Goal: Ask a question: Seek information or help from site administrators or community

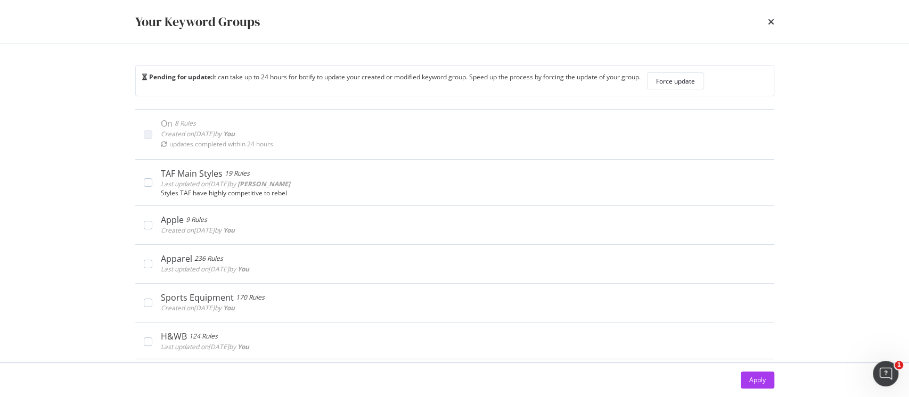
click at [764, 23] on div "Your Keyword Groups" at bounding box center [454, 22] width 639 height 18
click at [768, 23] on icon "times" at bounding box center [771, 22] width 6 height 9
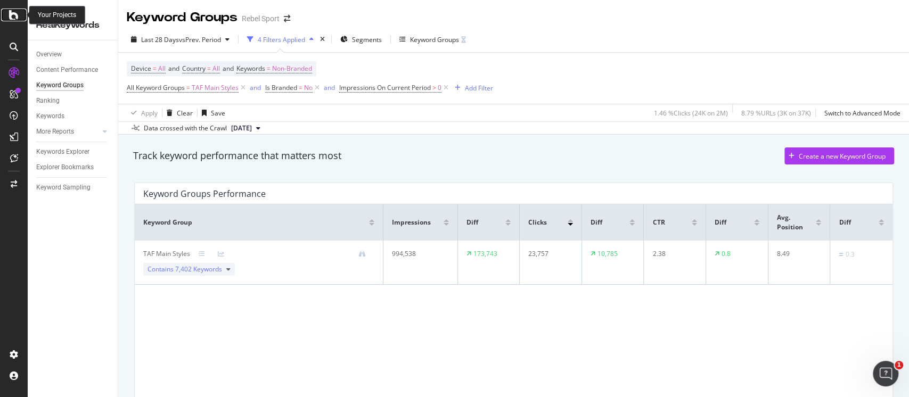
click at [17, 19] on icon at bounding box center [14, 15] width 10 height 13
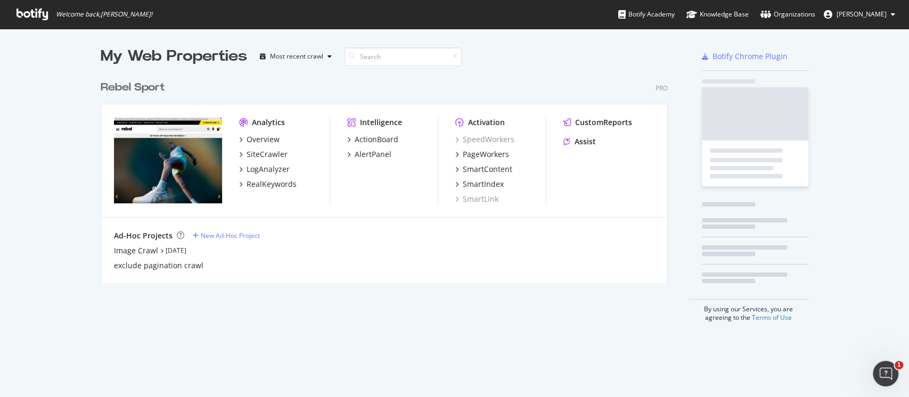
scroll to position [205, 565]
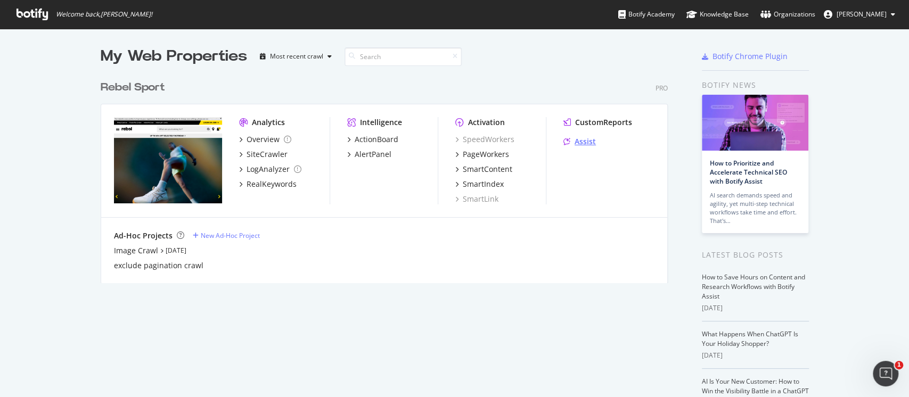
click at [581, 140] on div "Assist" at bounding box center [585, 141] width 21 height 11
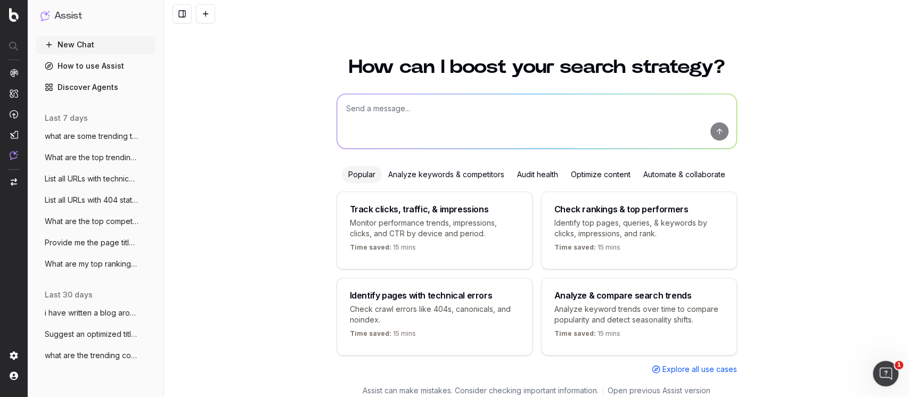
scroll to position [7, 0]
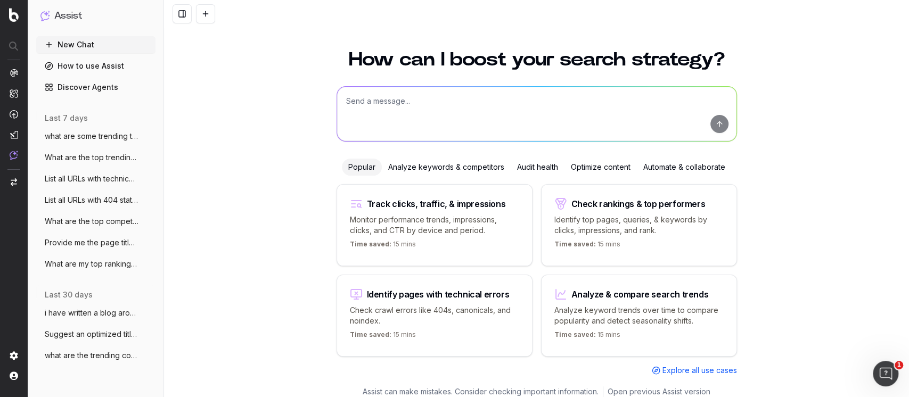
click at [371, 109] on textarea at bounding box center [536, 114] width 399 height 54
paste textarea "You are an expert in SEO and structured data markup. Your task is to act as a h…"
type textarea "You are an expert in SEO and structured data markup. Your task is to act as a h…"
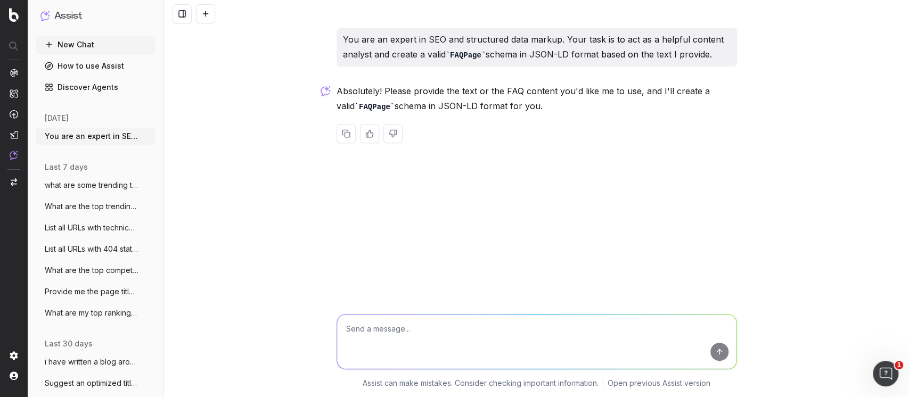
click at [460, 168] on div "You are an expert in SEO and structured data markup. Your task is to act as a h…" at bounding box center [536, 198] width 745 height 397
click at [455, 330] on textarea at bounding box center [536, 342] width 399 height 54
paste textarea "Loremips Dolo Sitamet Conse Adip Elitsed doeius tem incididunt ut labor etdol m…"
type textarea "Loremips Dolo Sitamet Conse Adip Elitsed doeius tem incididunt ut labor etdol m…"
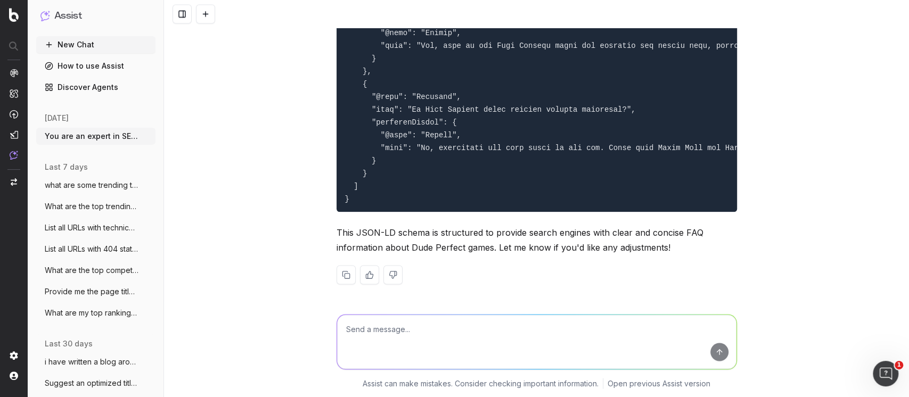
scroll to position [1213, 0]
paste textarea "**Instructions:** 1. **Analyze the Text:** Carefully read the following text to…"
type textarea "**Instructions:** 1. **Analyze the Text:** Carefully read the following text to…"
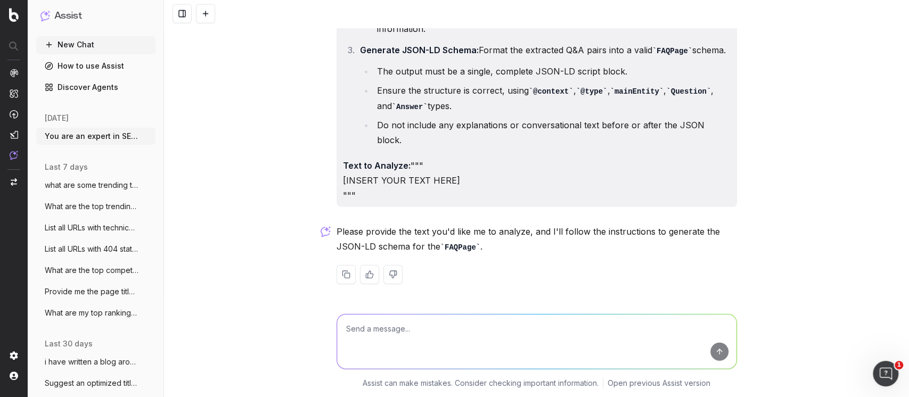
scroll to position [1527, 0]
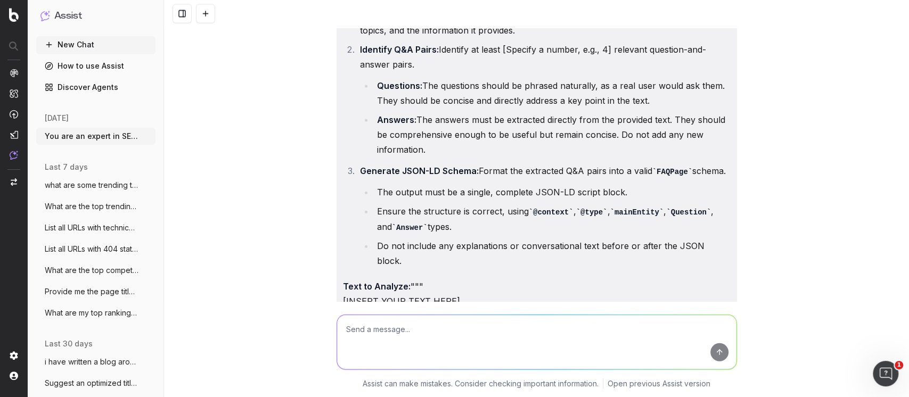
paste textarea "You are an expert in SEO and structured data markup. Your task is to act as a h…"
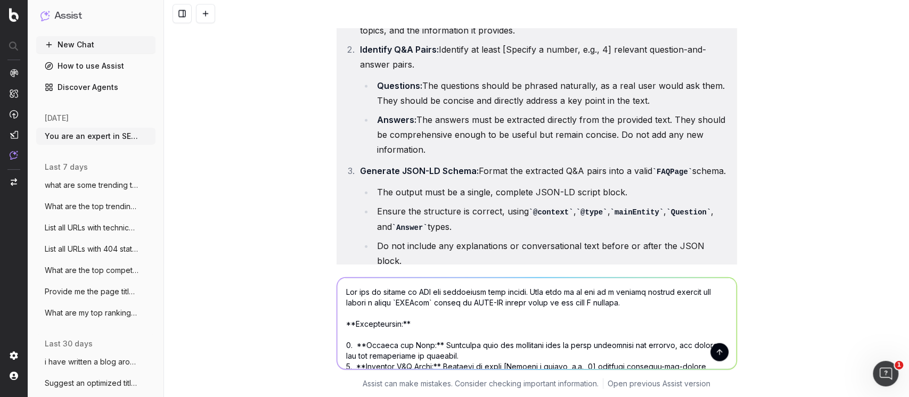
scroll to position [162, 0]
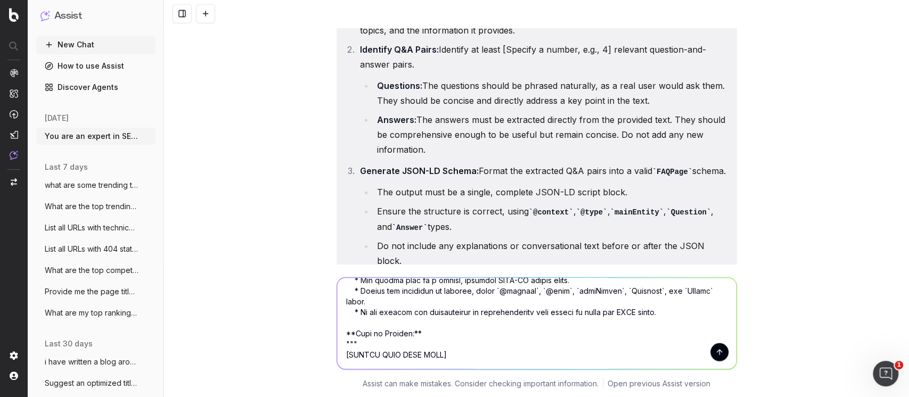
drag, startPoint x: 435, startPoint y: 352, endPoint x: 344, endPoint y: 356, distance: 91.2
click at [344, 356] on textarea at bounding box center [536, 324] width 399 height 92
paste textarea "Loremips Dolo Sitamet Conse Adip Elitsed doeius tem incididunt ut labor etdol m…"
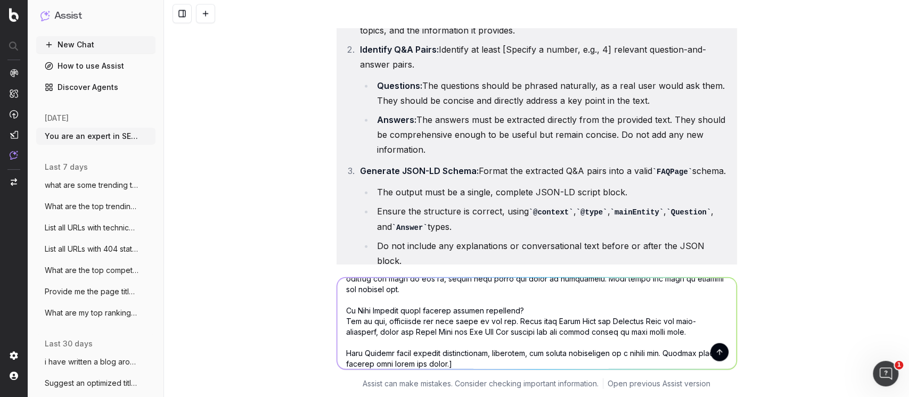
type textarea "You are an expert in SEO and structured data markup. Your task is to act as a h…"
click at [711, 345] on button "submit" at bounding box center [720, 352] width 18 height 18
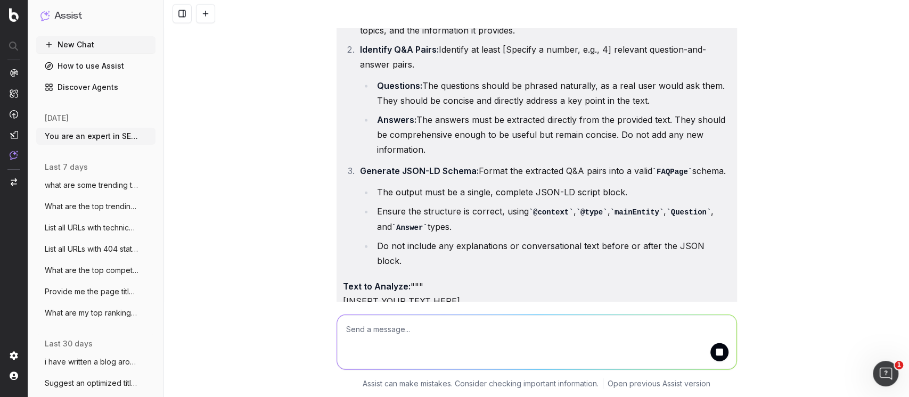
scroll to position [0, 0]
click at [711, 345] on button "submit" at bounding box center [720, 352] width 18 height 18
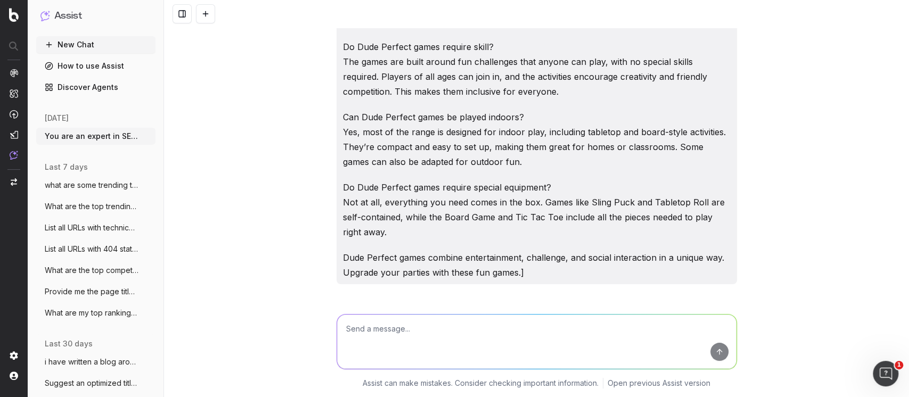
scroll to position [2671, 0]
click at [60, 37] on button "New Chat" at bounding box center [95, 44] width 119 height 17
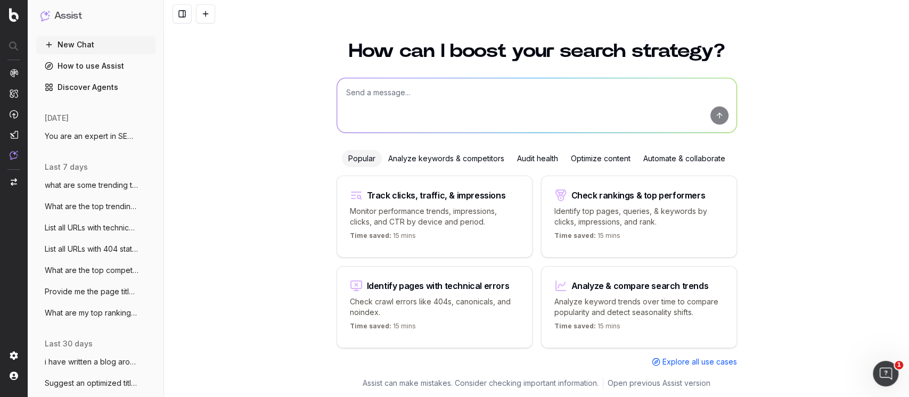
scroll to position [7, 0]
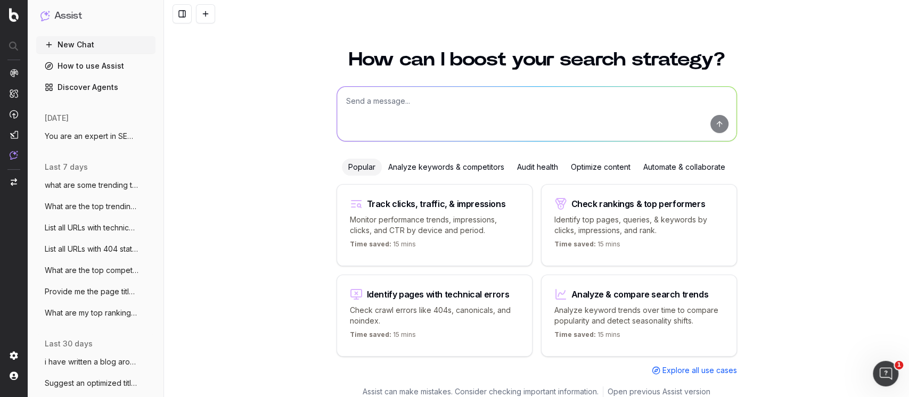
click at [376, 116] on textarea at bounding box center [536, 114] width 399 height 54
paste textarea "Loremips Dolo Sitamet Conse Adip Elitsed doeius tem incididunt ut labor etdol m…"
type textarea "Loremips Dolo Sitamet Conse Adip Elitsed doeius tem incididunt ut labor etdol m…"
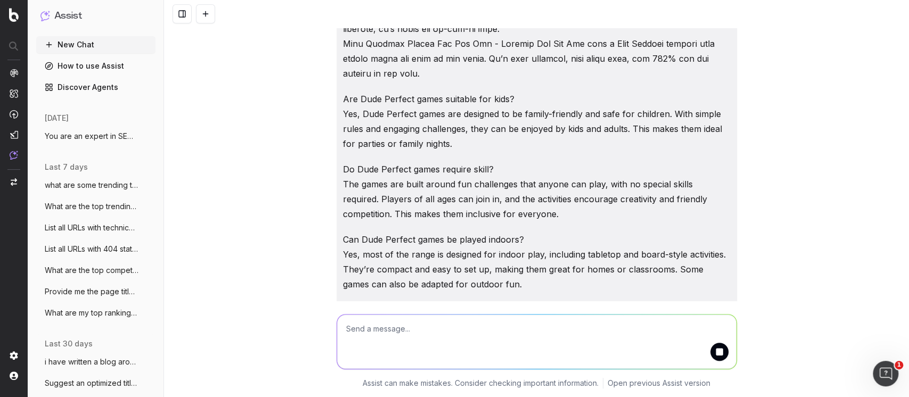
scroll to position [230, 0]
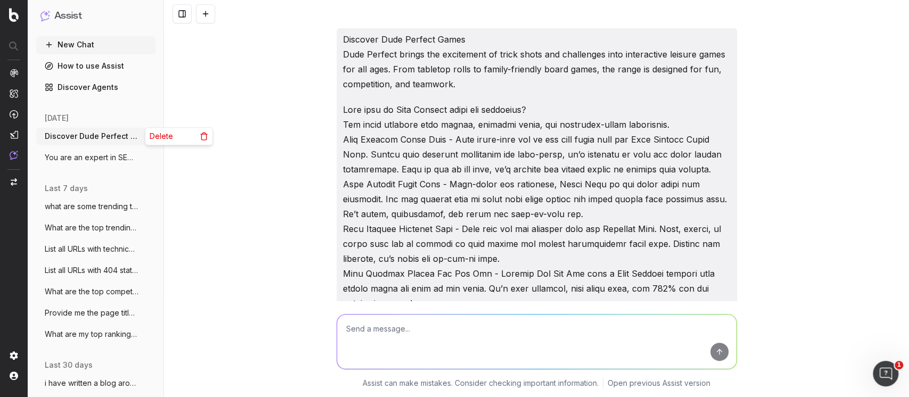
click at [148, 138] on circle "button" at bounding box center [148, 138] width 1 height 1
click at [150, 137] on span "Delete" at bounding box center [161, 136] width 23 height 11
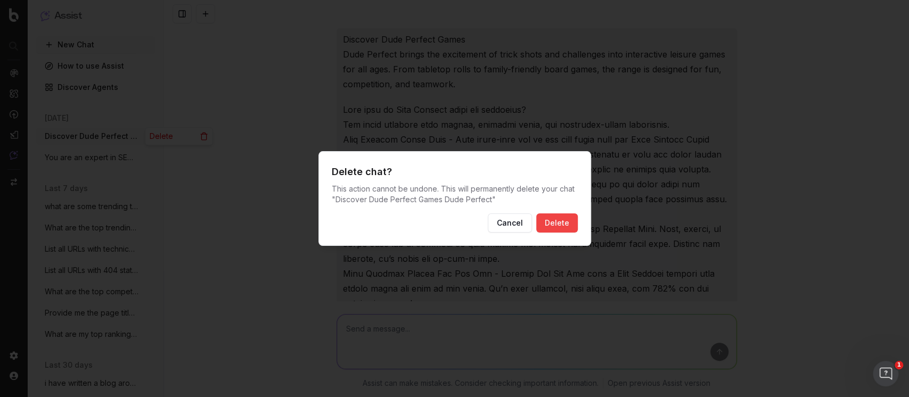
click at [572, 227] on button "Delete" at bounding box center [557, 223] width 42 height 19
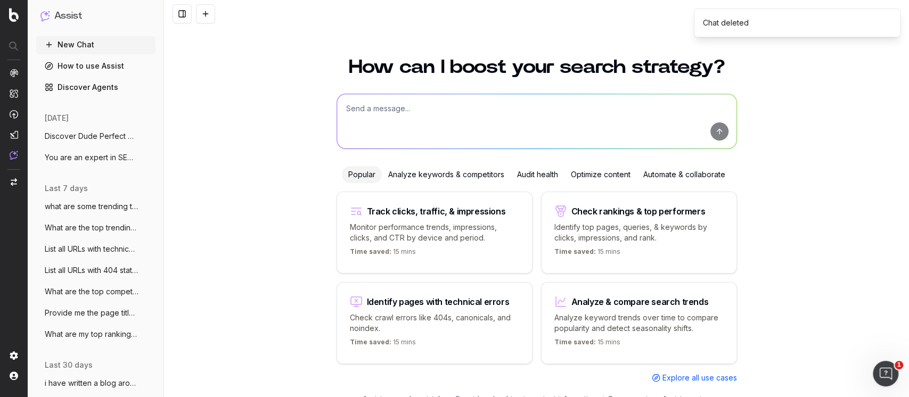
click at [60, 151] on button "You are an expert in SEO and structured" at bounding box center [95, 157] width 119 height 17
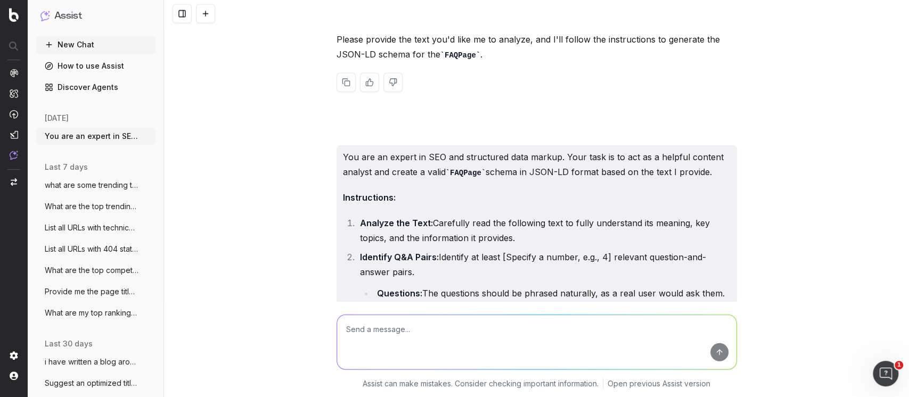
scroll to position [1839, 0]
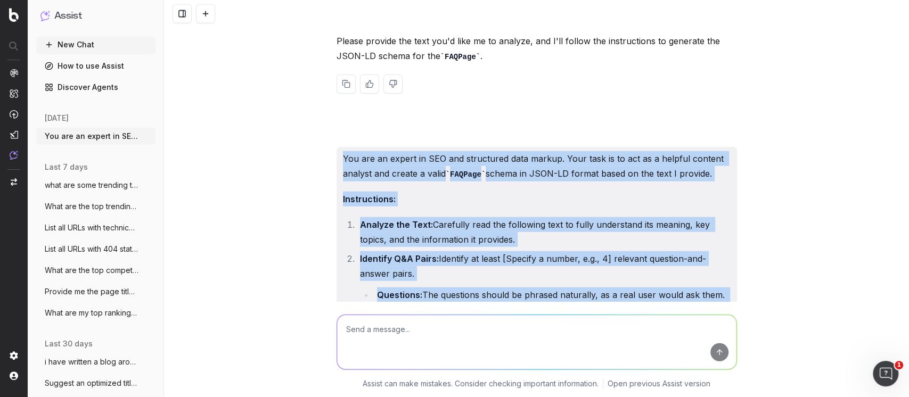
drag, startPoint x: 339, startPoint y: 170, endPoint x: 670, endPoint y: 348, distance: 375.4
click at [670, 348] on div "You are an expert in SEO and structured data markup. Your task is to act as a h…" at bounding box center [536, 198] width 745 height 397
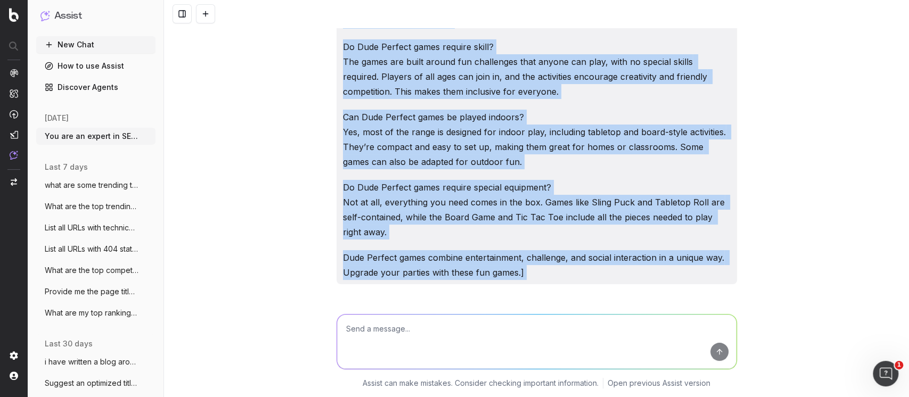
scroll to position [2671, 0]
drag, startPoint x: 582, startPoint y: 265, endPoint x: 71, endPoint y: 46, distance: 556.0
click at [71, 46] on button "New Chat" at bounding box center [95, 44] width 119 height 17
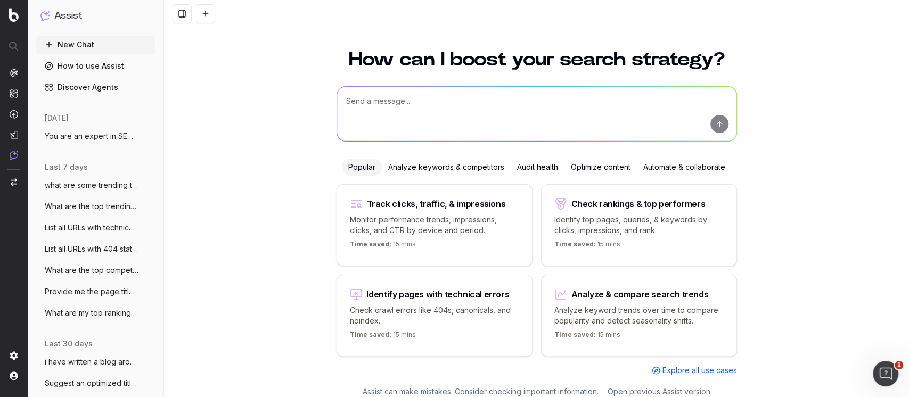
click at [409, 115] on textarea at bounding box center [536, 114] width 399 height 54
paste textarea "Loremips Dolo Sitamet Conse Adip Elitsed doeius tem incididunt ut labor etdol m…"
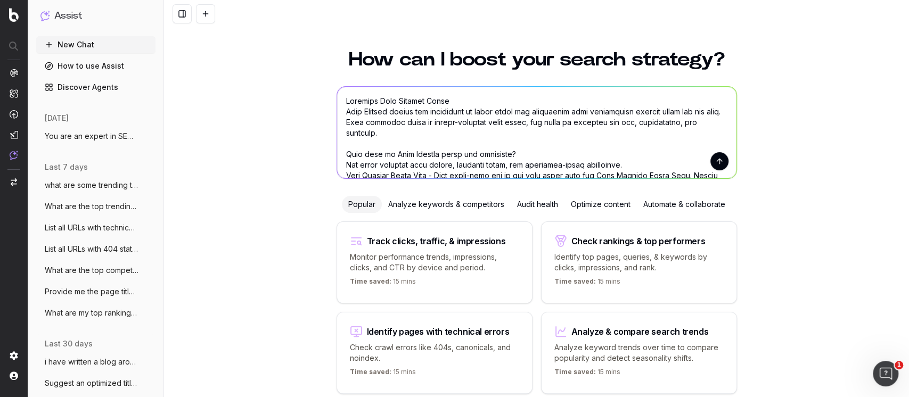
scroll to position [342, 0]
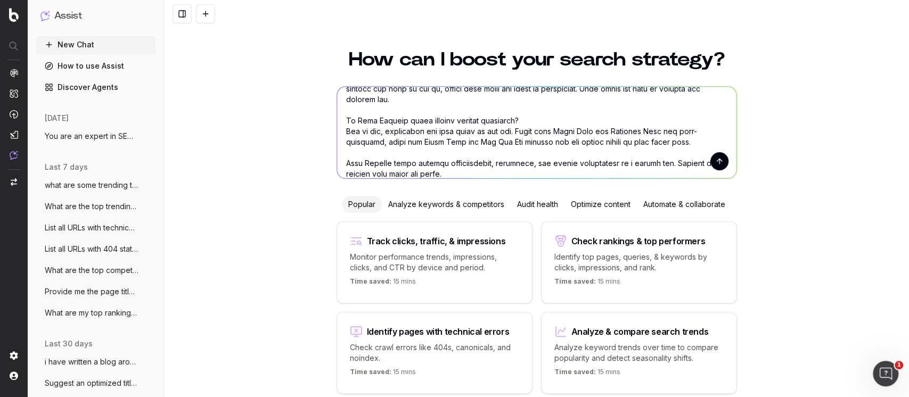
drag, startPoint x: 409, startPoint y: 115, endPoint x: 387, endPoint y: 118, distance: 21.5
click at [387, 118] on textarea at bounding box center [536, 133] width 399 height 92
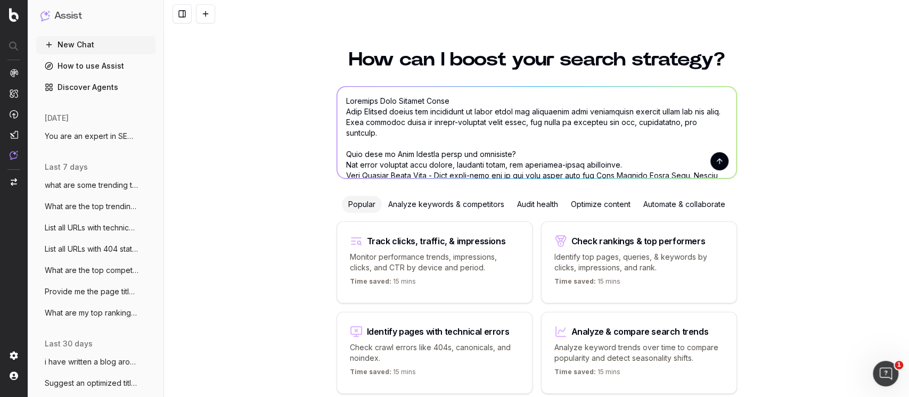
click at [507, 121] on textarea at bounding box center [536, 133] width 399 height 92
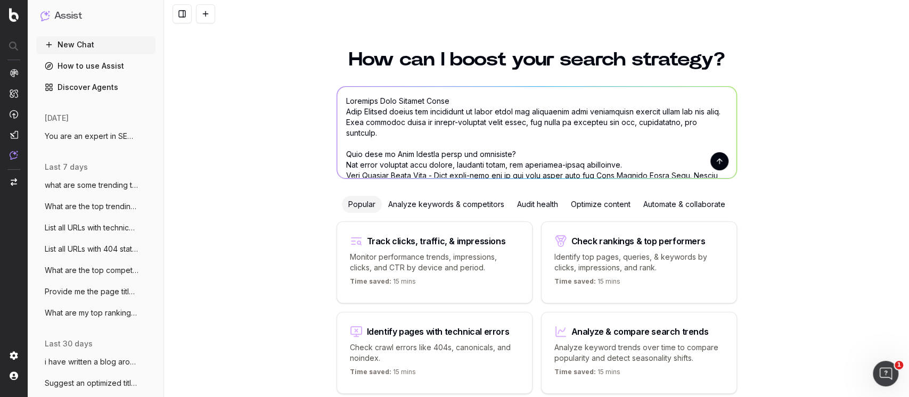
click at [507, 121] on textarea at bounding box center [536, 133] width 399 height 92
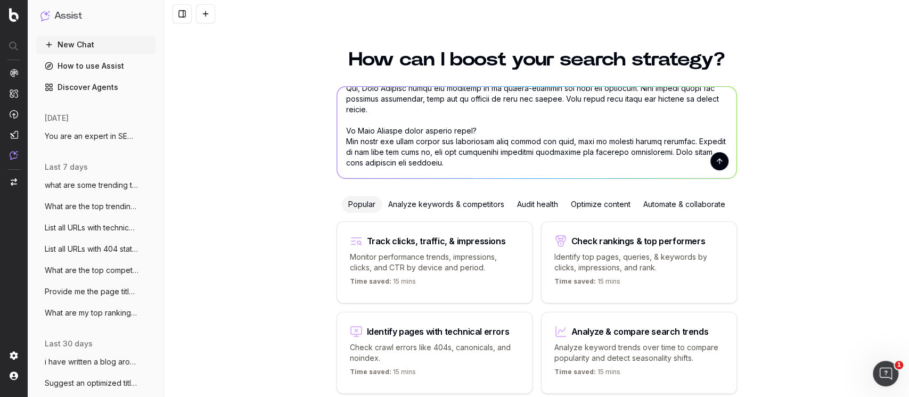
scroll to position [352, 0]
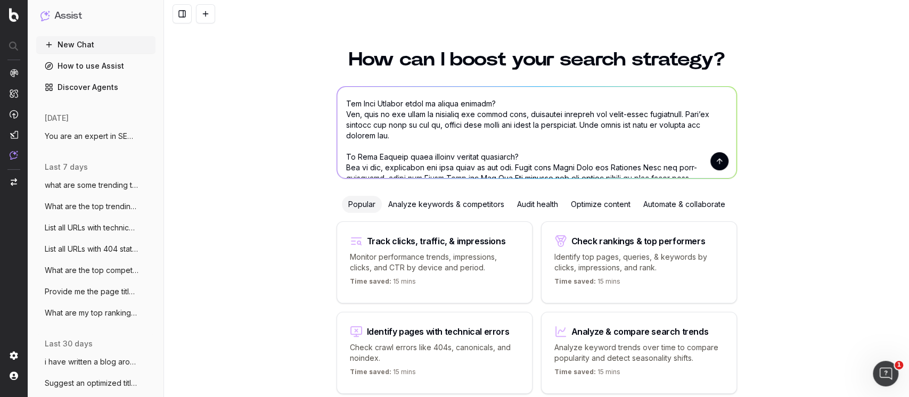
drag, startPoint x: 507, startPoint y: 121, endPoint x: 750, endPoint y: 211, distance: 259.0
click at [750, 211] on div "How can I boost your search strategy? Popular Analyze keywords & competitors Au…" at bounding box center [536, 235] width 745 height 397
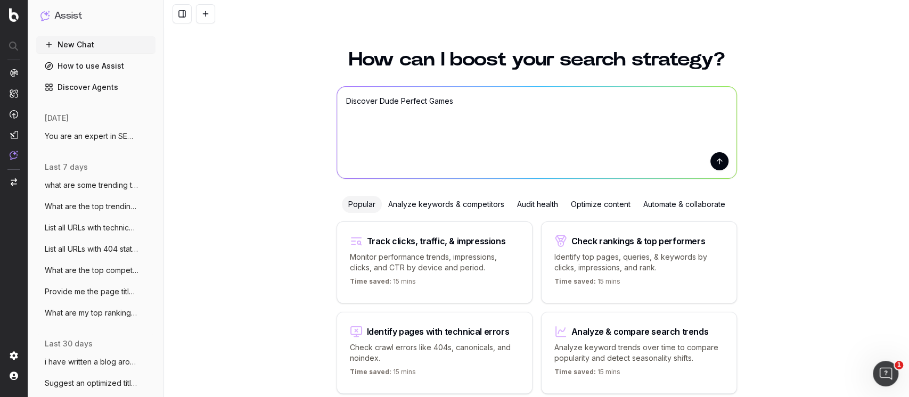
scroll to position [0, 0]
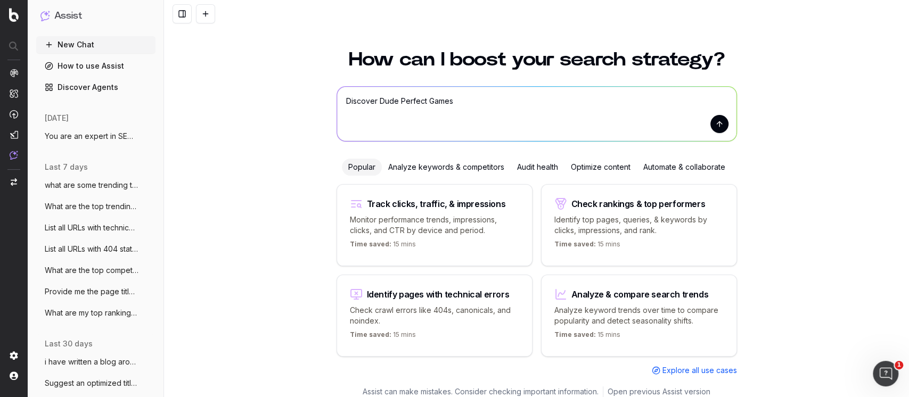
drag, startPoint x: 449, startPoint y: 118, endPoint x: 285, endPoint y: 85, distance: 166.8
click at [285, 85] on div "How can I boost your search strategy? Discover Dude Perfect Games Discover Dude…" at bounding box center [536, 221] width 745 height 369
paste textarea "You are an expert in SEO and structured data markup. Your task is to act as a h…"
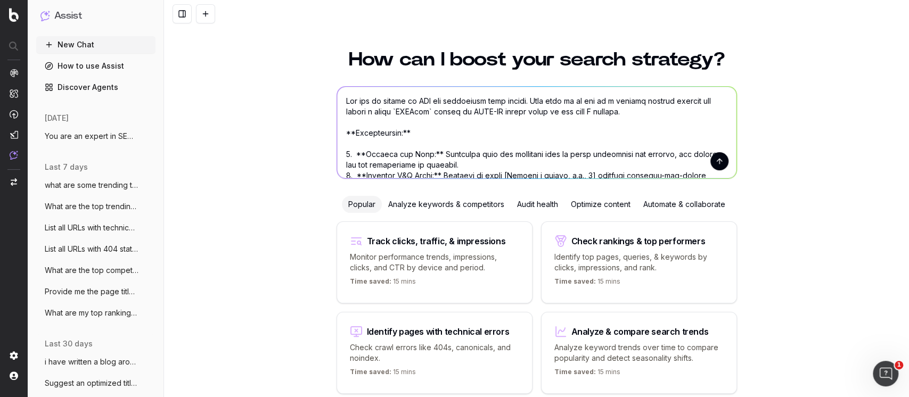
click at [338, 127] on textarea at bounding box center [536, 133] width 399 height 92
type textarea "You are an expert in SEO and structured data markup. Your task is to act as a h…"
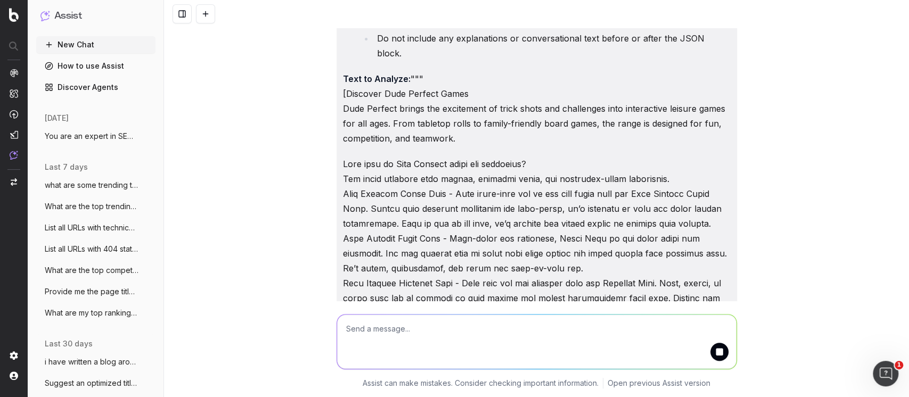
scroll to position [647, 0]
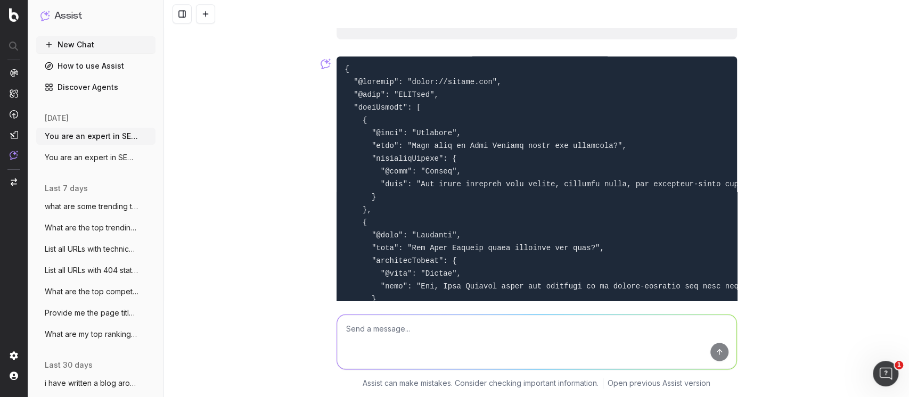
scroll to position [965, 0]
click at [321, 62] on img at bounding box center [326, 64] width 10 height 11
click at [87, 40] on button "New Chat" at bounding box center [95, 44] width 119 height 17
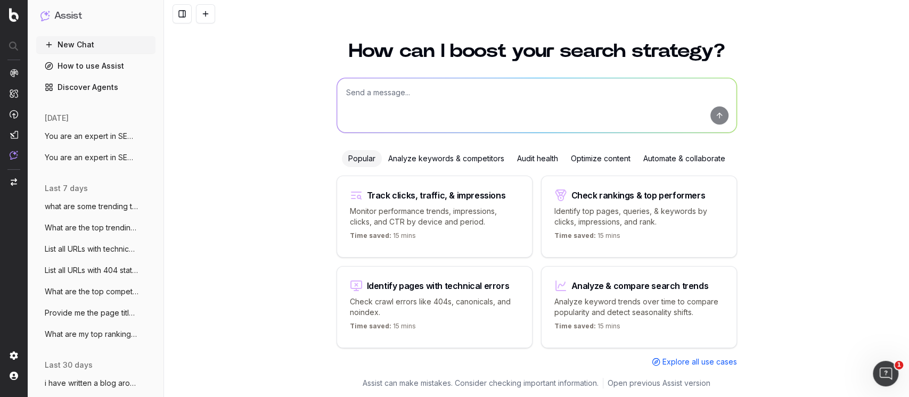
scroll to position [7, 0]
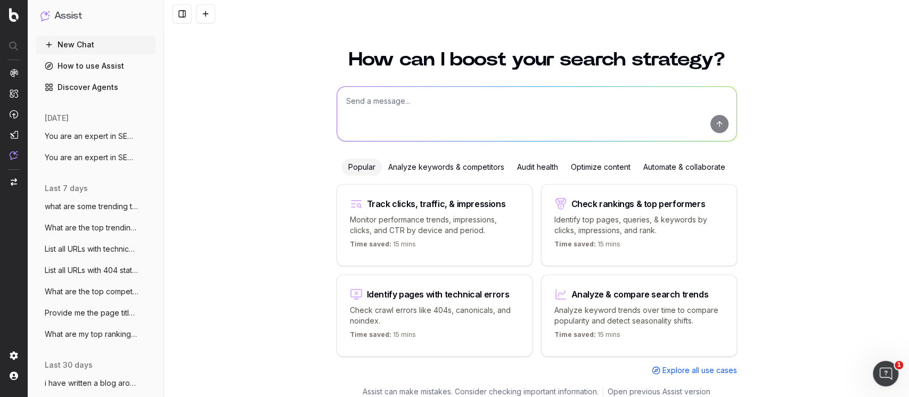
click at [428, 116] on textarea at bounding box center [536, 114] width 399 height 54
paste textarea "You are an expert in SEO and structured data markup. Your task is to act as a h…"
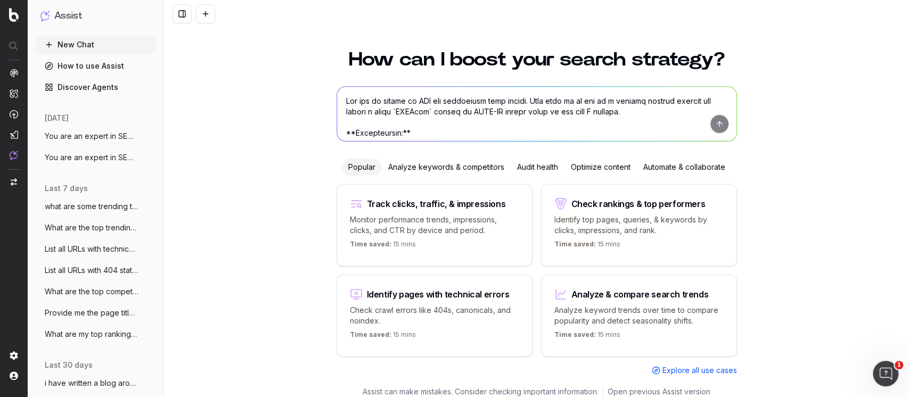
scroll to position [609, 0]
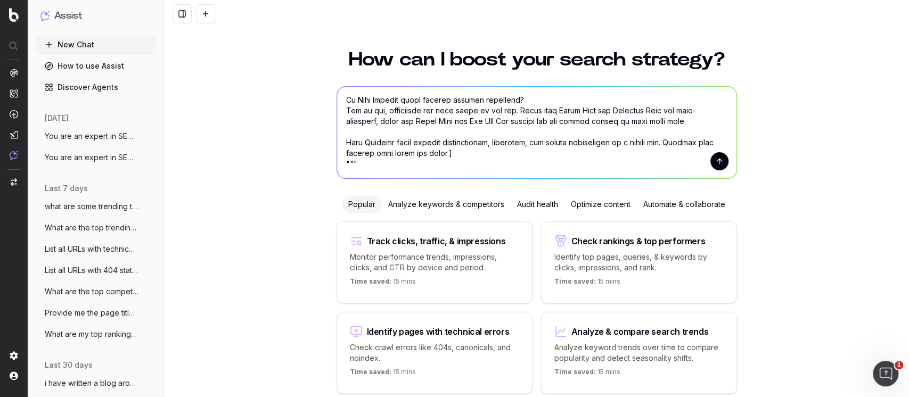
drag, startPoint x: 387, startPoint y: 163, endPoint x: 462, endPoint y: 151, distance: 76.0
click at [462, 151] on textarea at bounding box center [536, 133] width 399 height 92
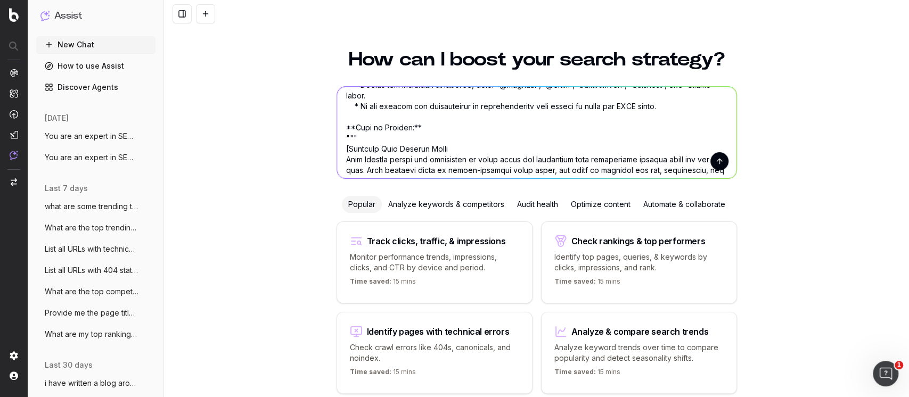
scroll to position [213, 0]
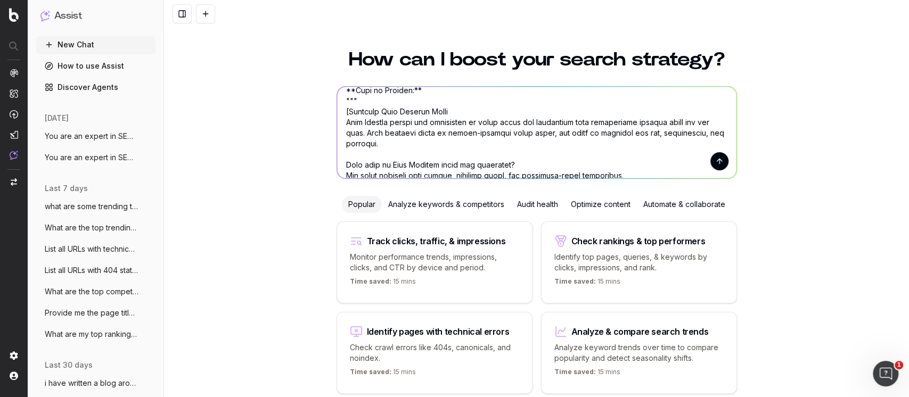
click at [343, 134] on textarea at bounding box center [536, 133] width 399 height 92
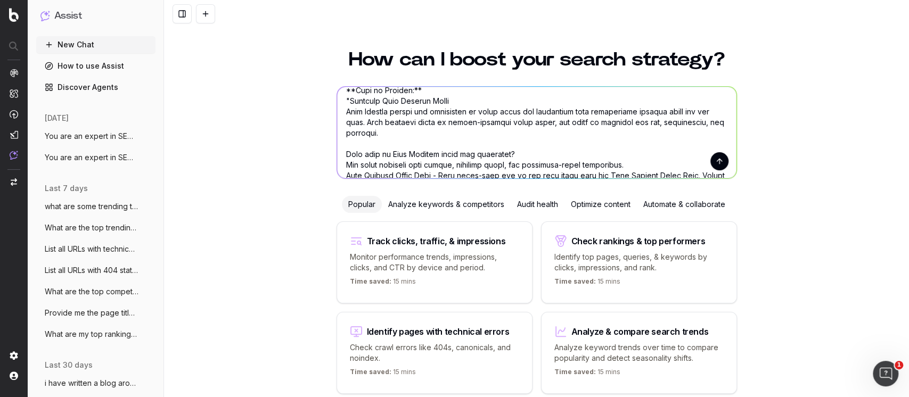
click at [415, 111] on textarea at bounding box center [536, 133] width 399 height 92
click at [349, 105] on textarea at bounding box center [536, 133] width 399 height 92
click at [350, 111] on textarea at bounding box center [536, 133] width 399 height 92
type textarea "You are an expert in SEO and structured data markup. Your task is to act as a h…"
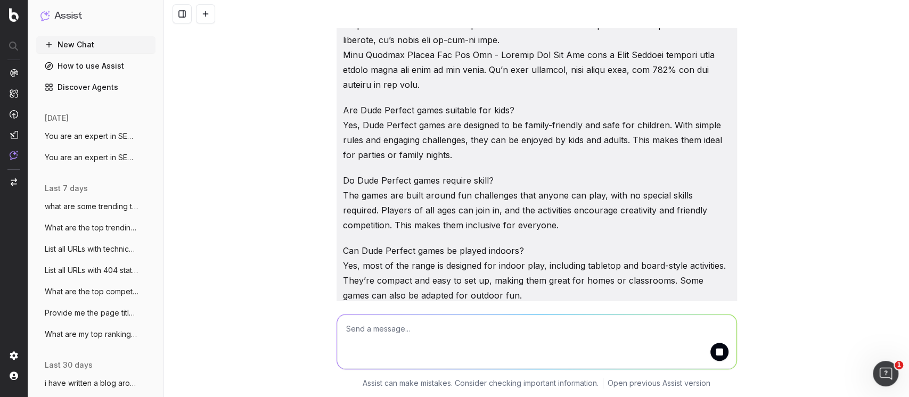
scroll to position [329, 0]
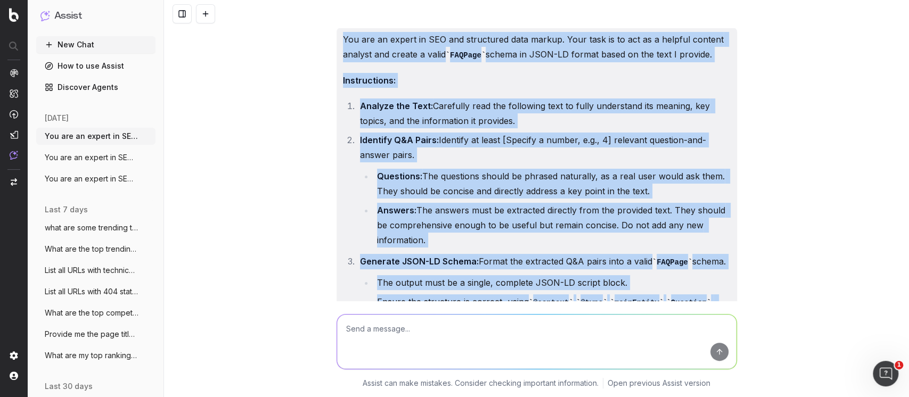
drag, startPoint x: 338, startPoint y: 40, endPoint x: 730, endPoint y: 343, distance: 495.2
click at [730, 343] on div "You are an expert in SEO and structured data markup. Your task is to act as a h…" at bounding box center [536, 198] width 745 height 397
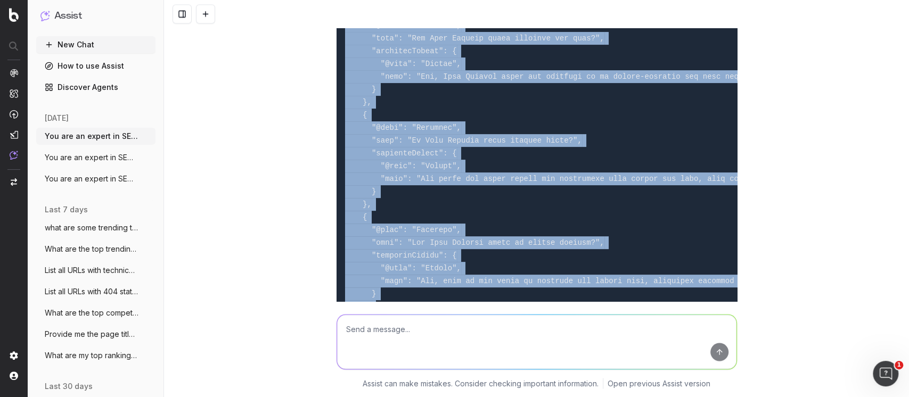
scroll to position [1350, 0]
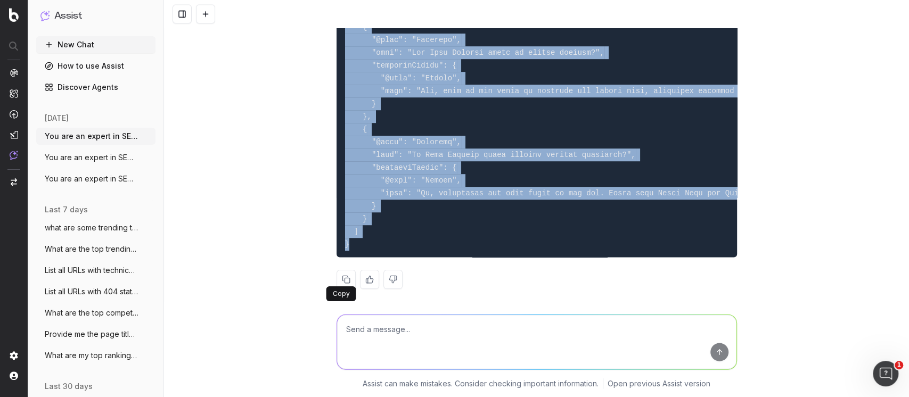
click at [339, 275] on button at bounding box center [346, 279] width 19 height 19
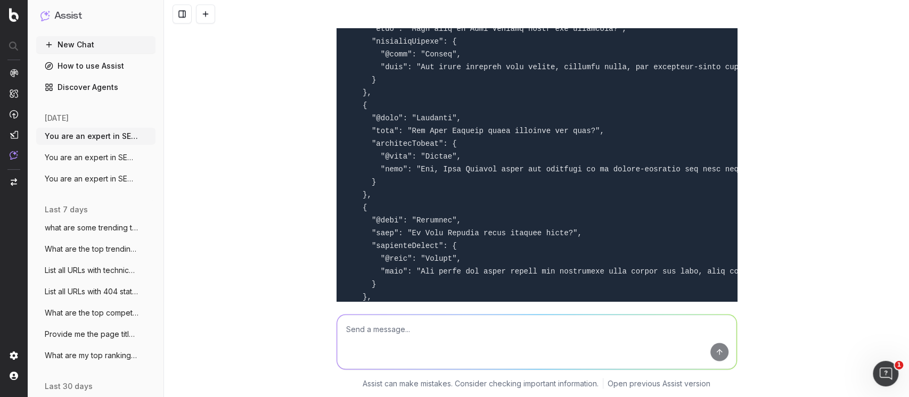
scroll to position [1072, 0]
